Goal: Task Accomplishment & Management: Use online tool/utility

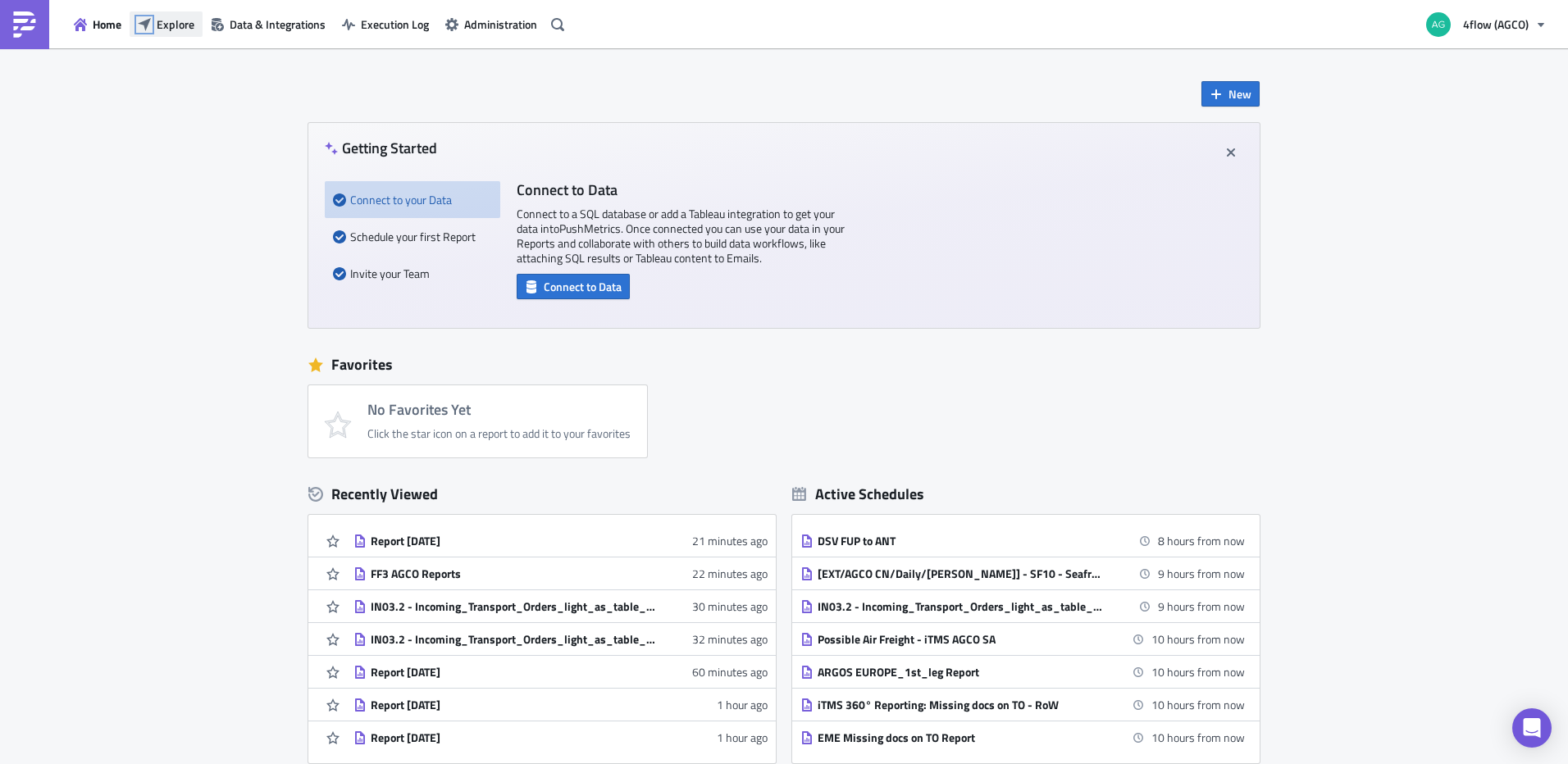
click at [144, 20] on icon "button" at bounding box center [144, 24] width 13 height 13
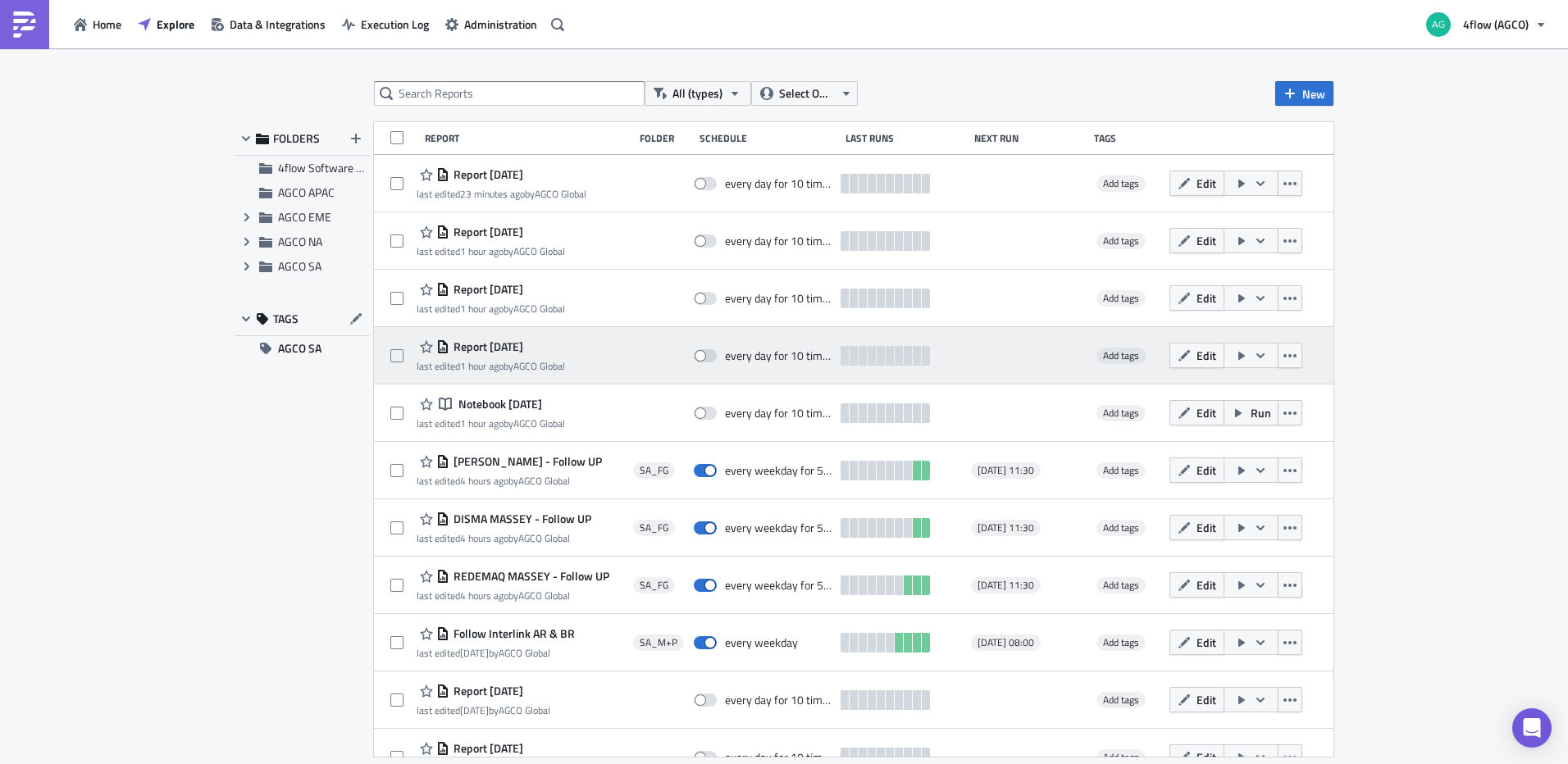
click at [485, 347] on span "Report [DATE]" at bounding box center [486, 346] width 73 height 15
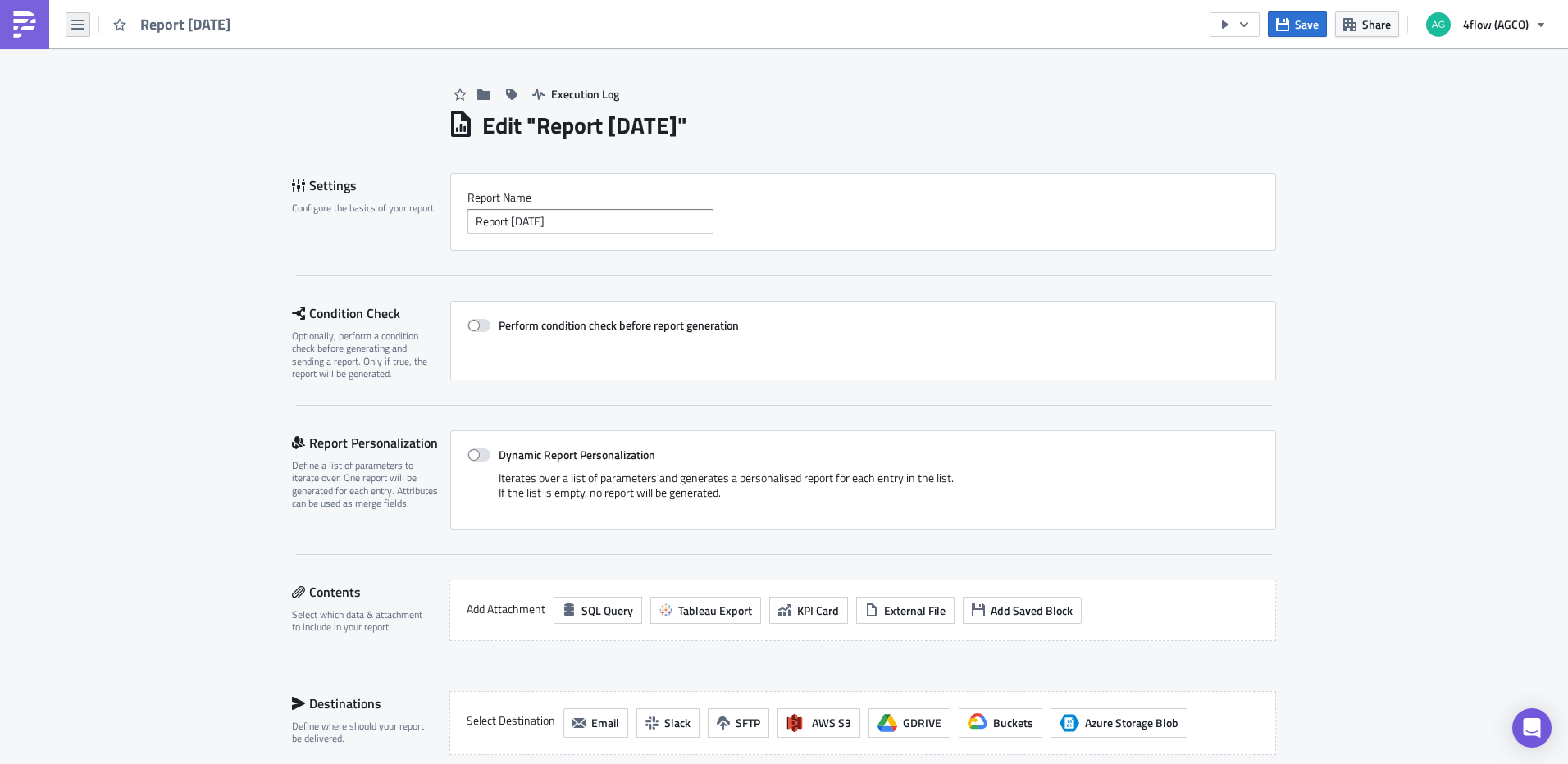
click at [87, 25] on button "button" at bounding box center [77, 24] width 25 height 25
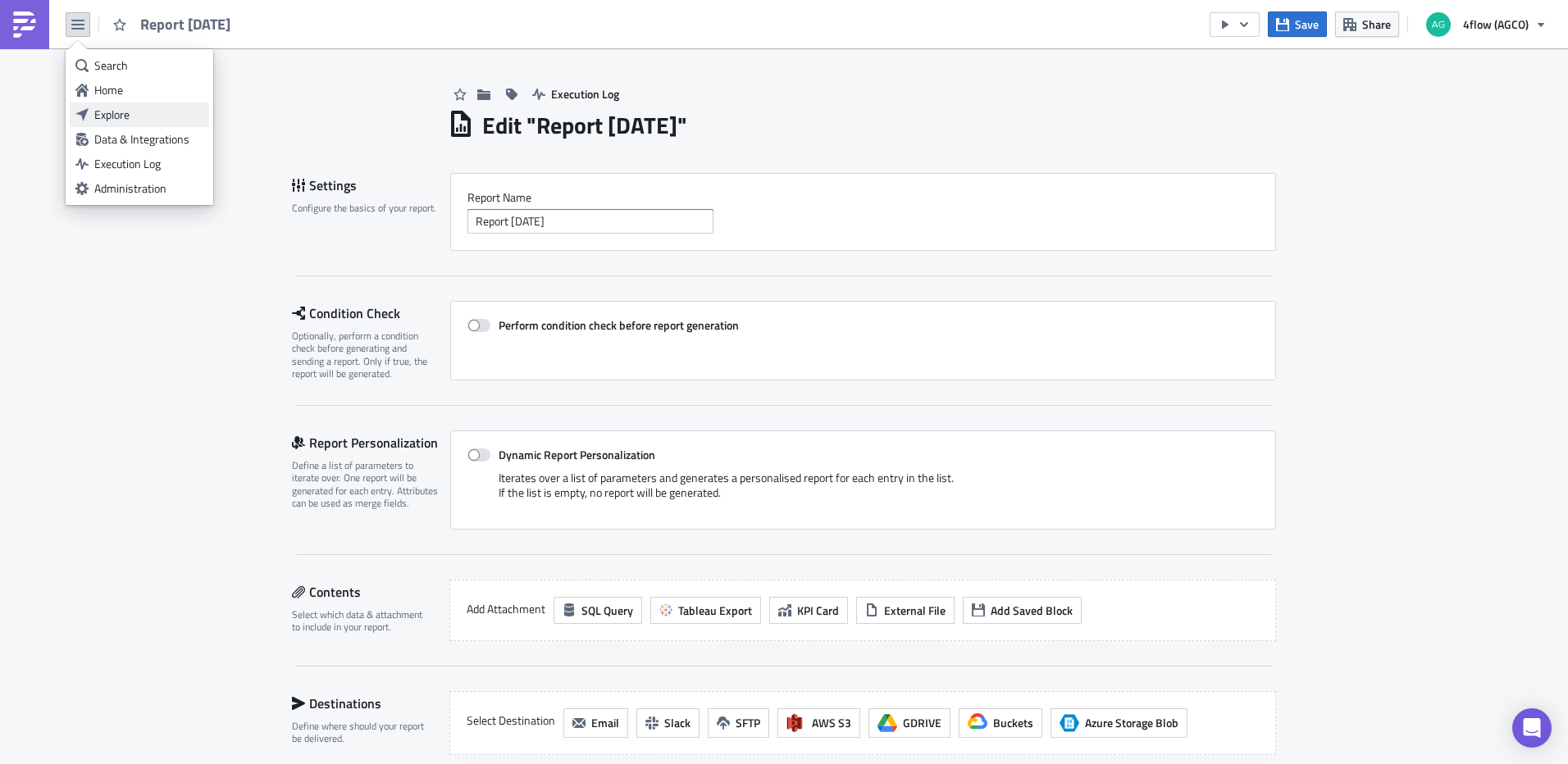
click at [129, 111] on div "Explore" at bounding box center [149, 114] width 109 height 17
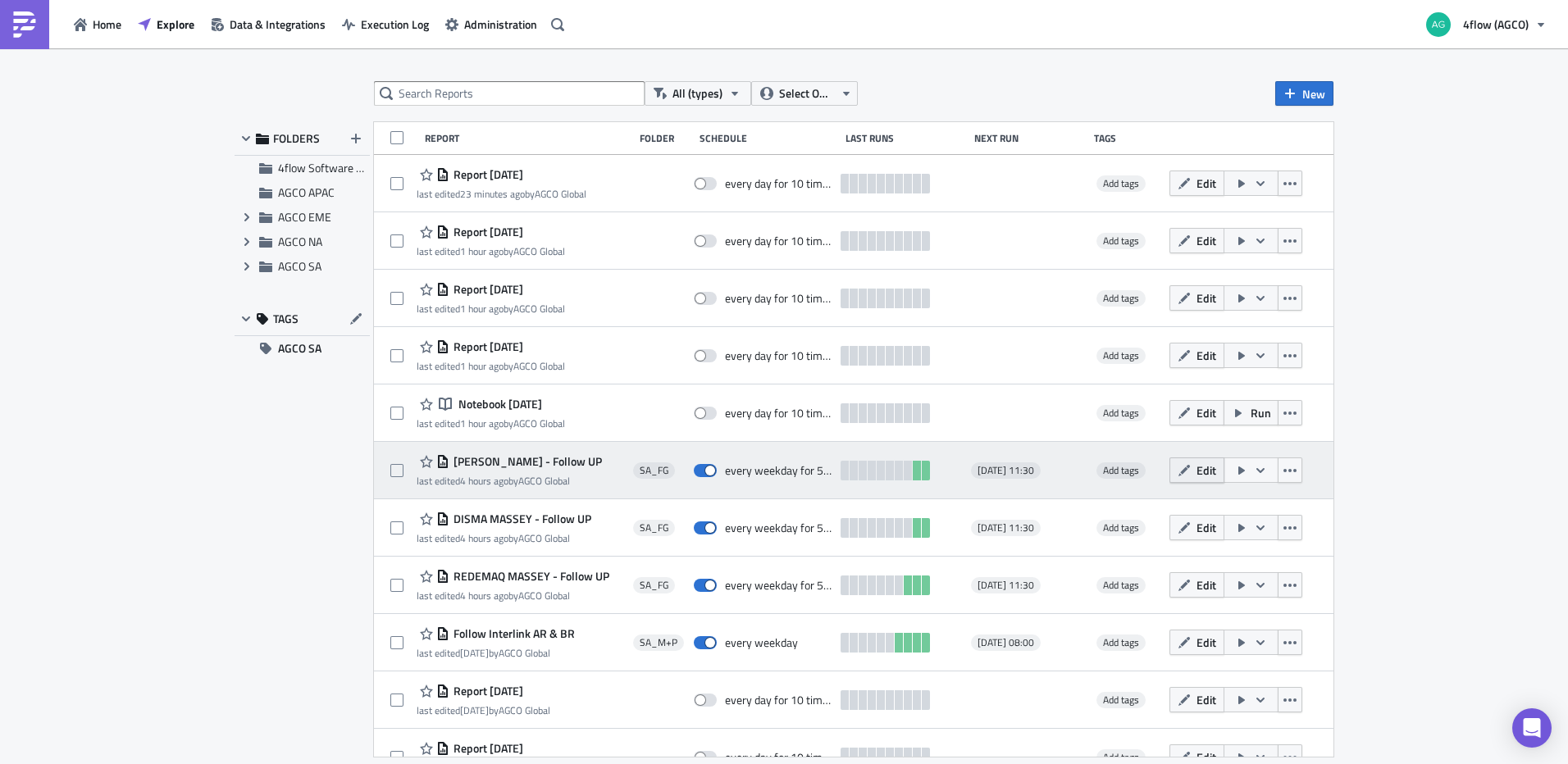
click at [1196, 471] on span "Edit" at bounding box center [1206, 469] width 20 height 17
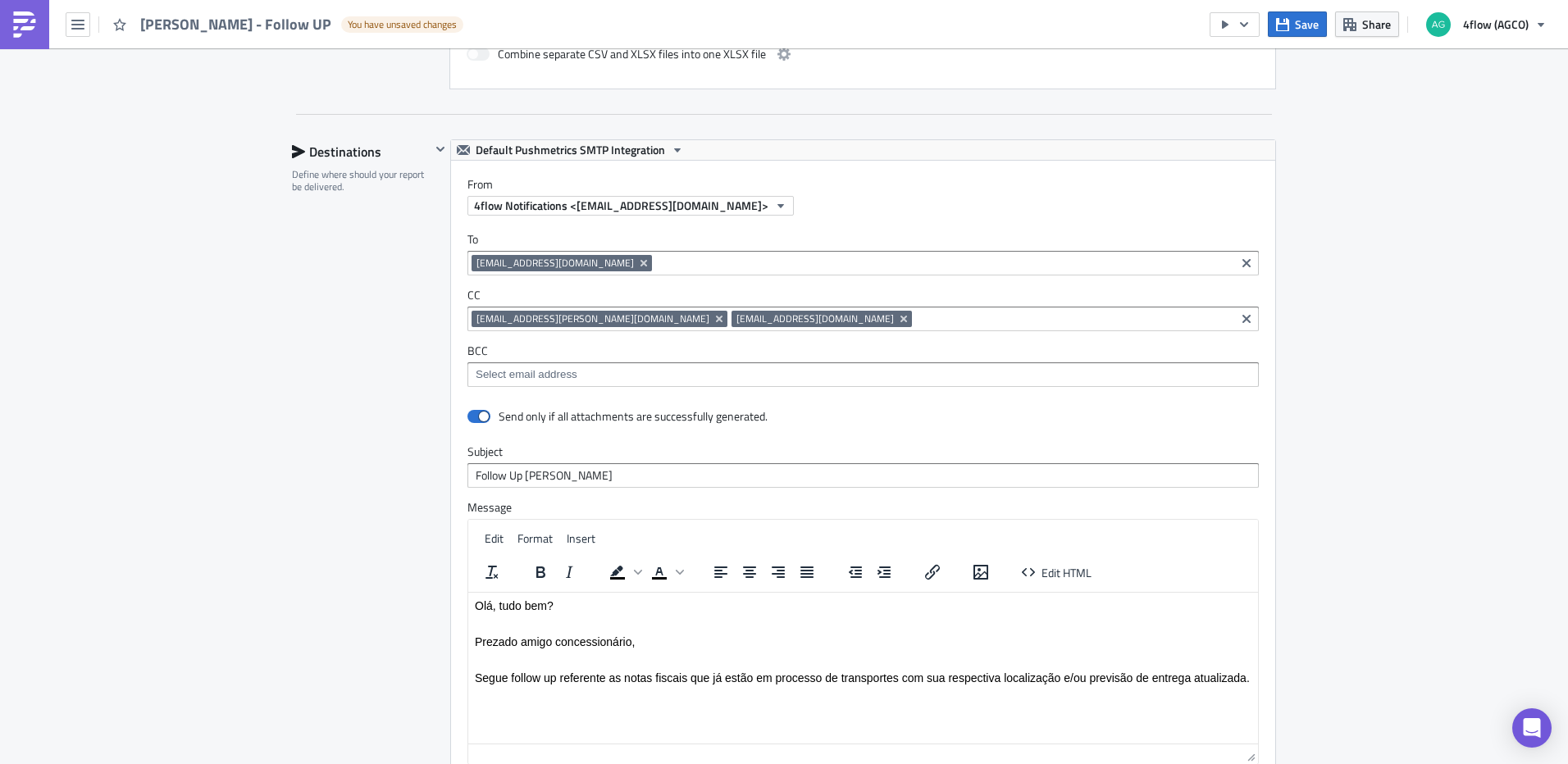
scroll to position [1067, 0]
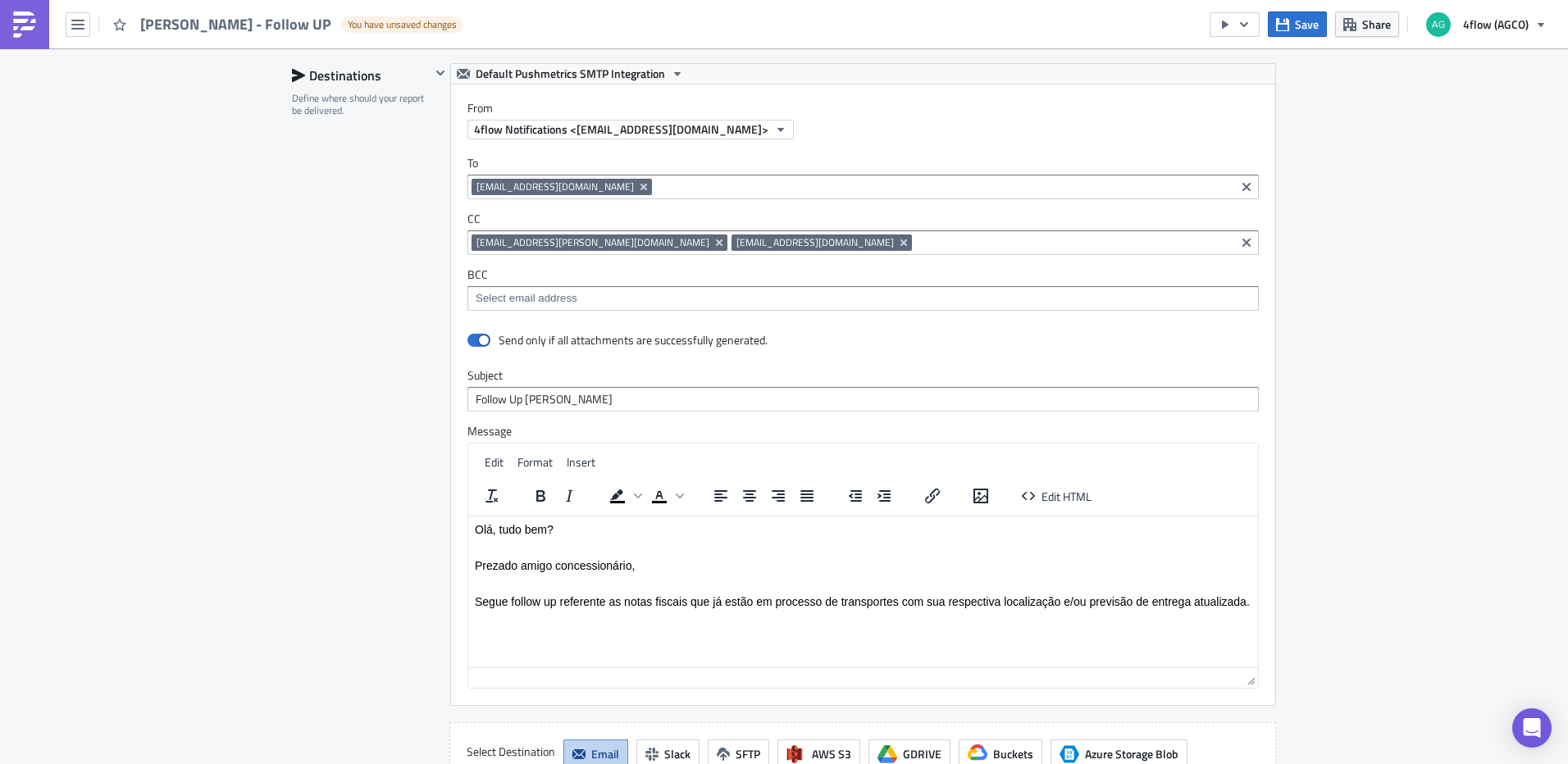
click at [702, 194] on input at bounding box center [943, 187] width 575 height 17
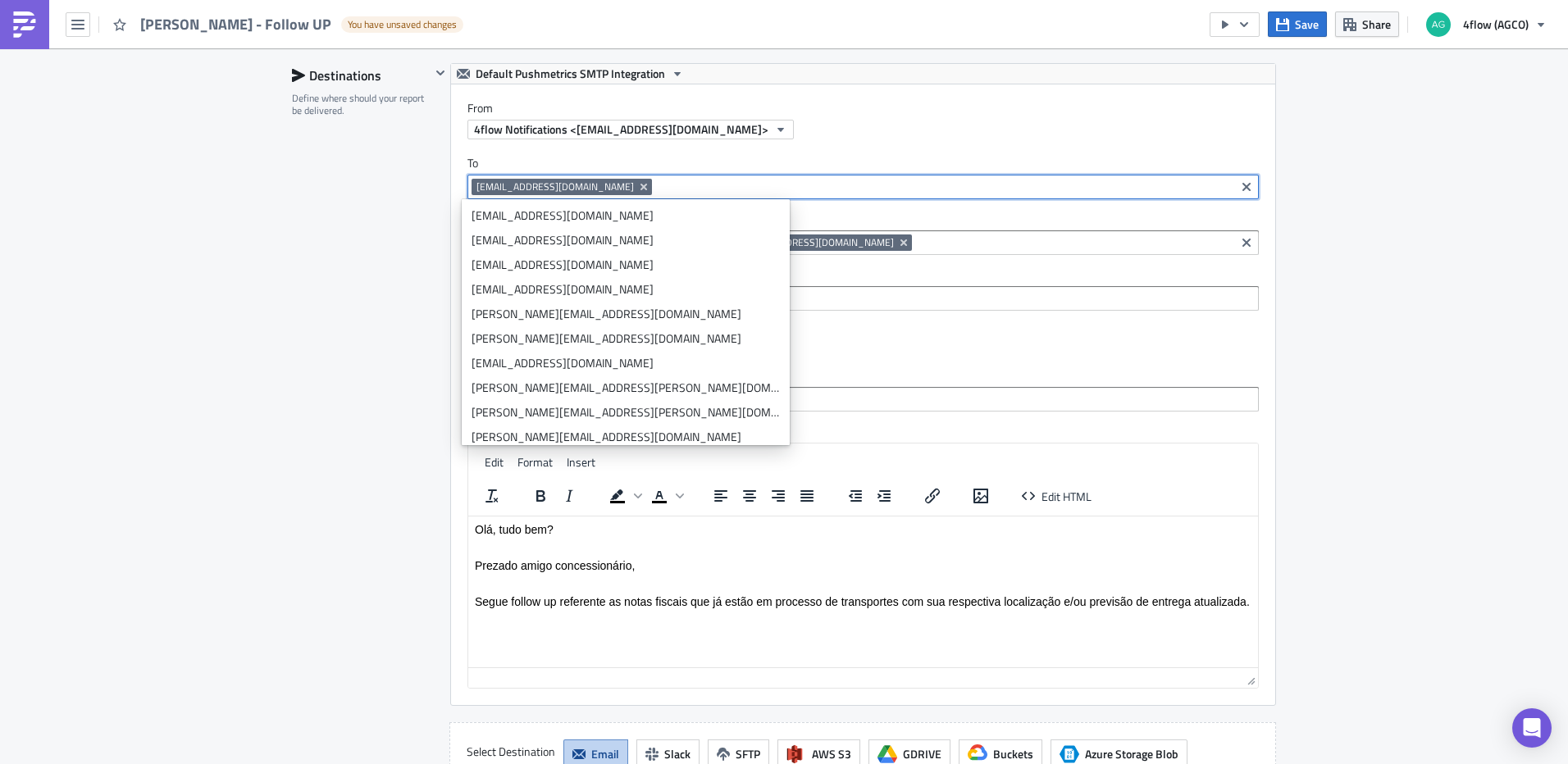
paste input "[PERSON_NAME][EMAIL_ADDRESS][DOMAIN_NAME]"
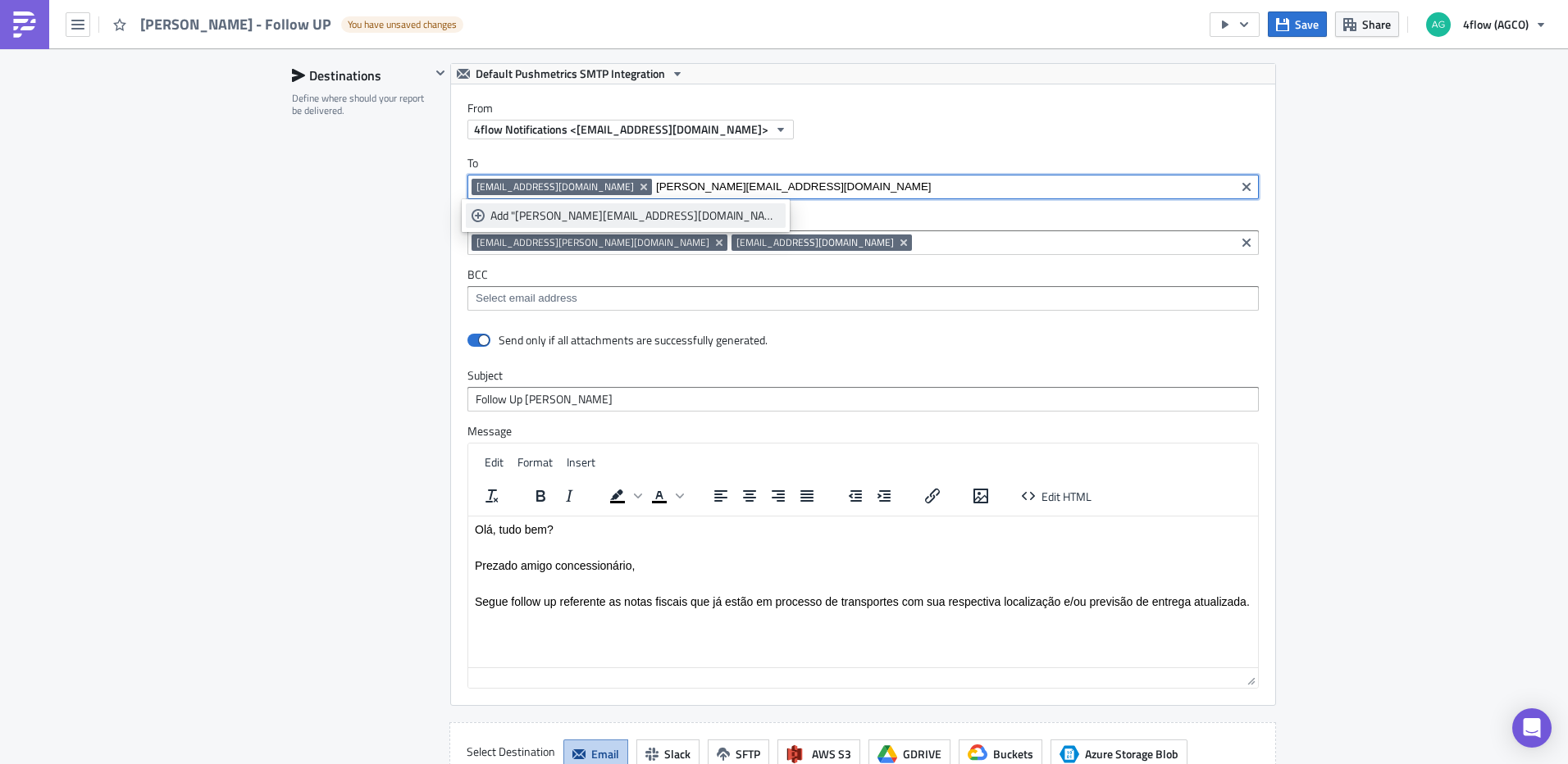
type input "[PERSON_NAME][EMAIL_ADDRESS][DOMAIN_NAME]"
click at [509, 219] on div "Add "[PERSON_NAME][EMAIL_ADDRESS][DOMAIN_NAME]"" at bounding box center [635, 215] width 290 height 17
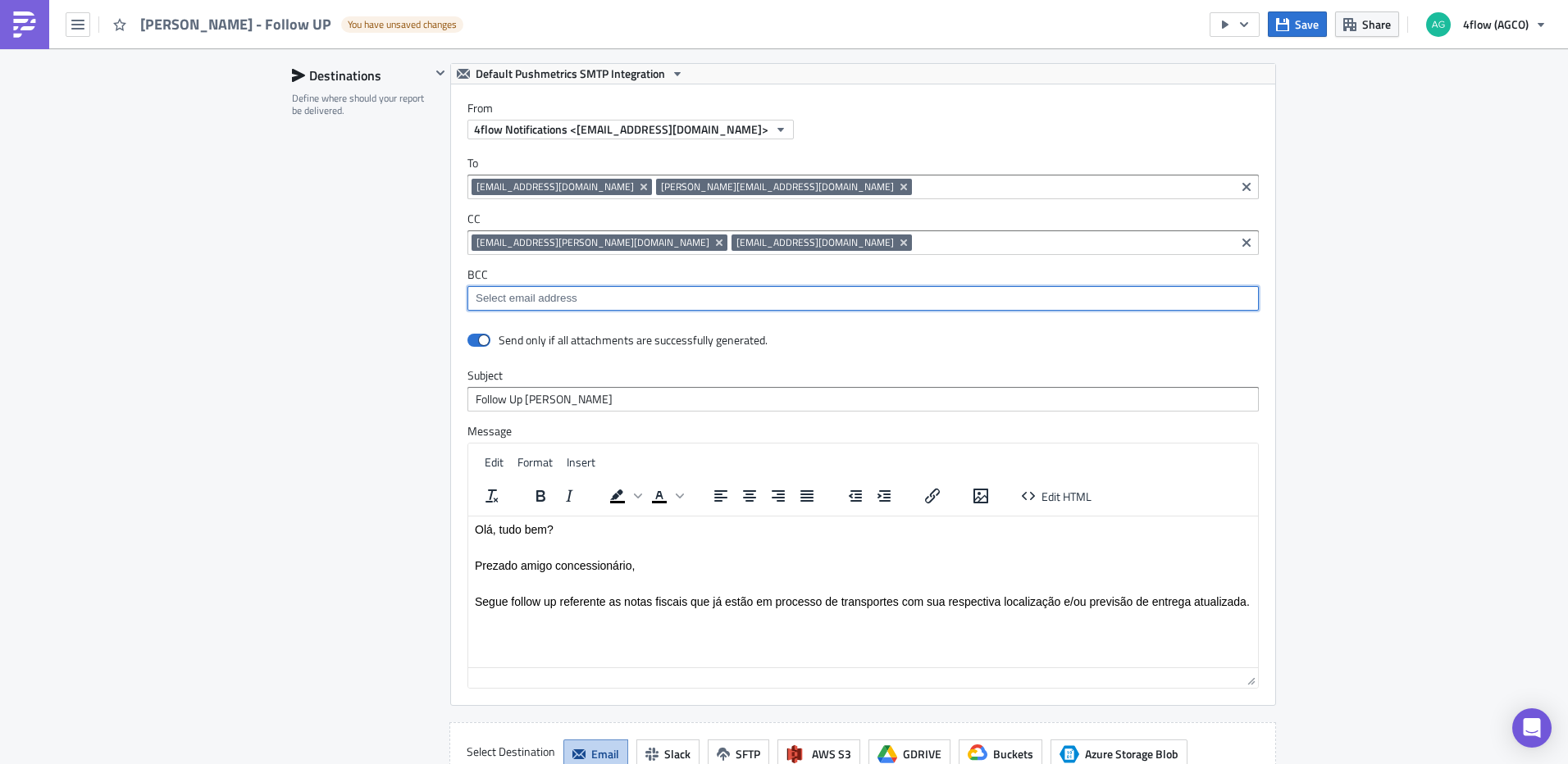
click at [1199, 291] on input at bounding box center [862, 299] width 782 height 17
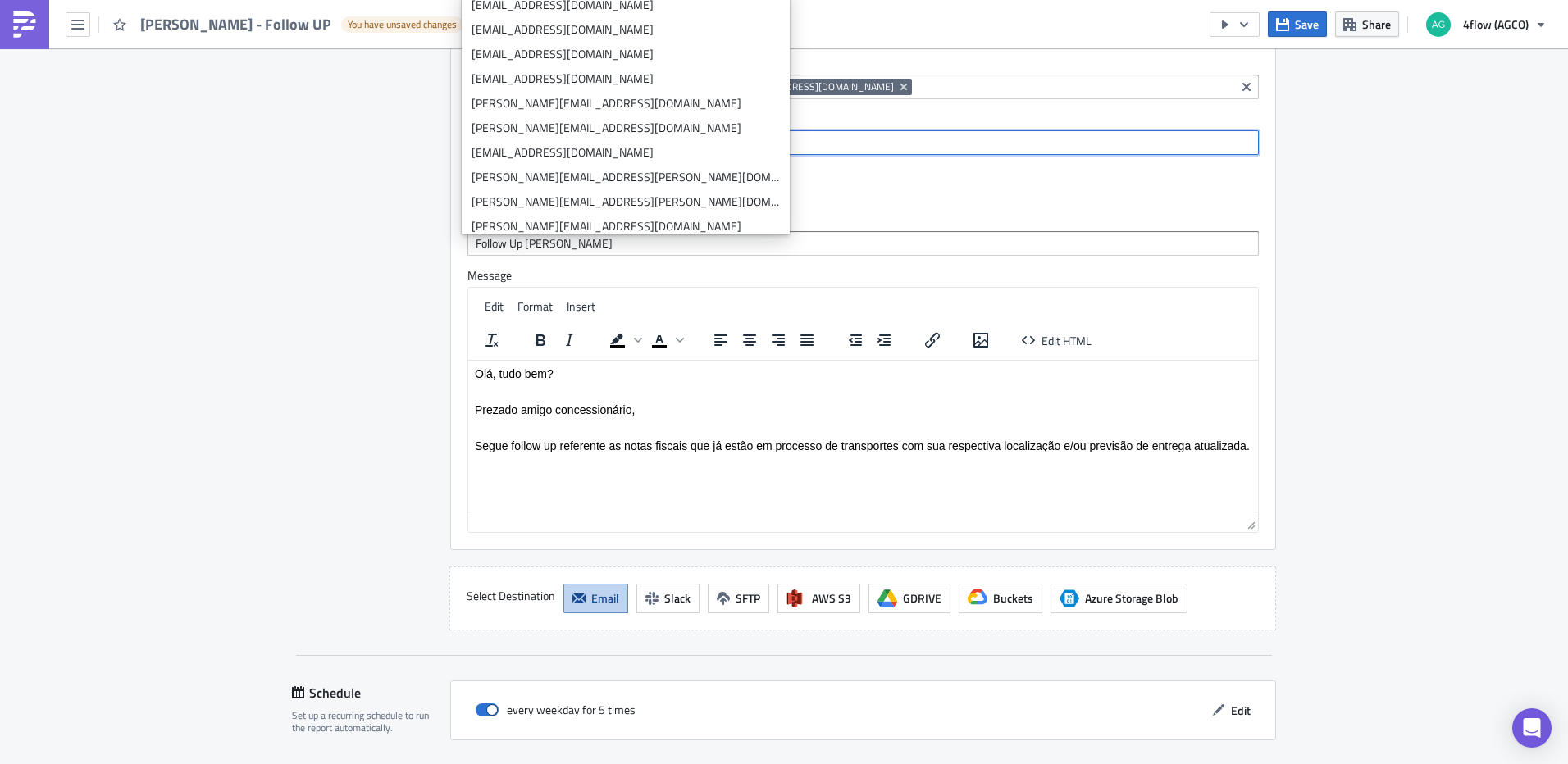
scroll to position [1389, 0]
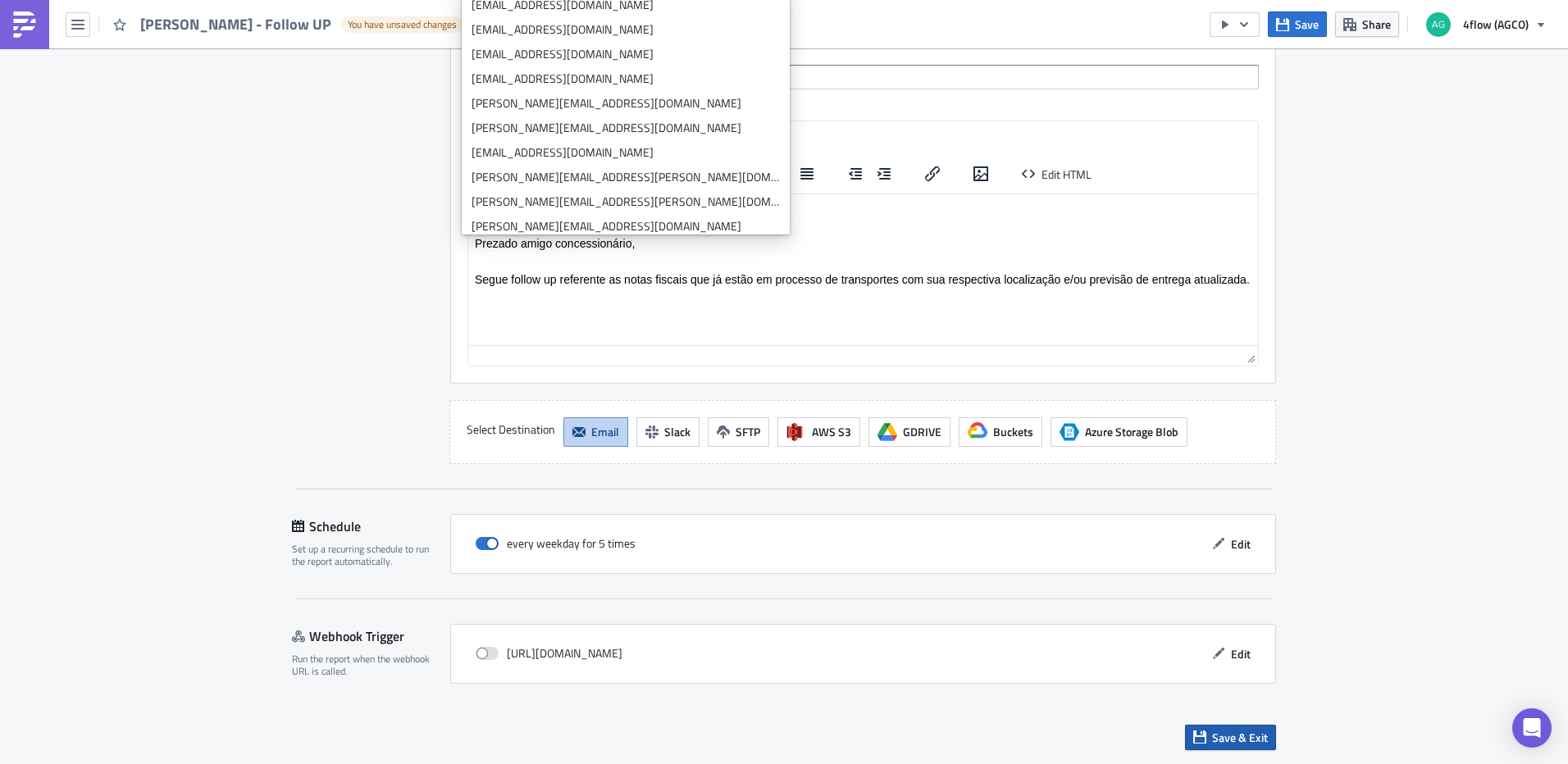
click at [1232, 736] on span "Save & Exit" at bounding box center [1240, 737] width 56 height 17
